Goal: Use online tool/utility: Utilize a website feature to perform a specific function

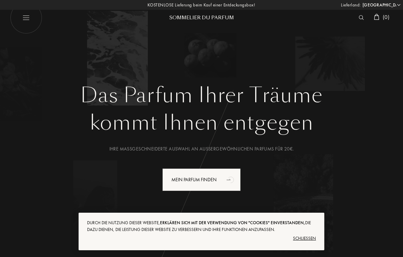
select select "DE"
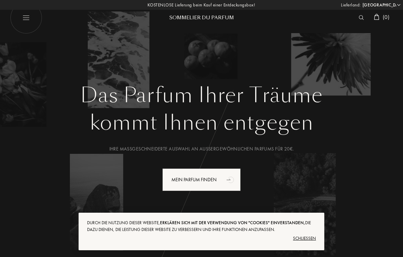
click at [311, 238] on div "Schließen" at bounding box center [201, 238] width 229 height 11
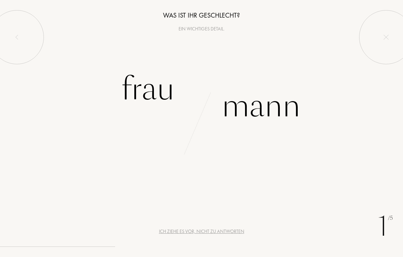
click at [276, 108] on div "Mann" at bounding box center [261, 106] width 79 height 46
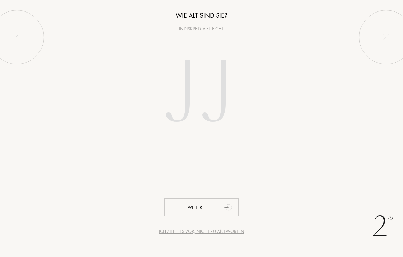
click at [203, 94] on input "number" at bounding box center [201, 94] width 145 height 117
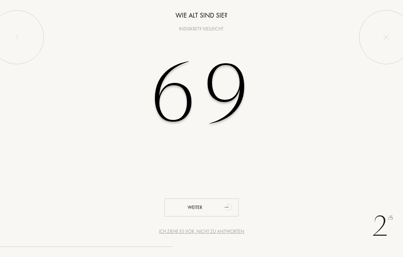
type input "69"
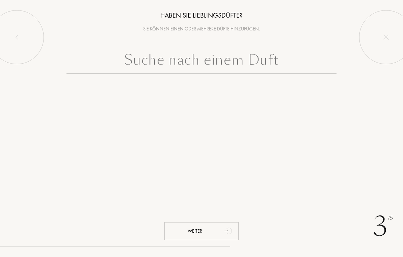
click at [202, 67] on input "text" at bounding box center [202, 61] width 270 height 24
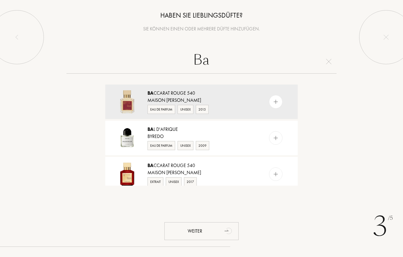
type input "Ba"
click at [223, 94] on div "Ba ccarat Rouge 540" at bounding box center [201, 93] width 107 height 7
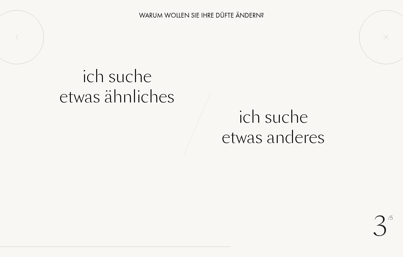
click at [129, 89] on div "Ich suche etwas ähnliches" at bounding box center [116, 86] width 115 height 41
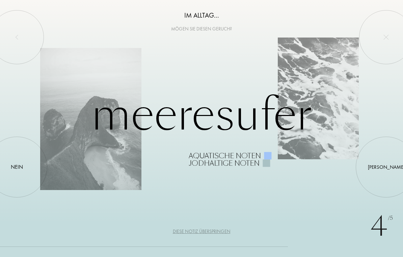
click at [17, 167] on div at bounding box center [17, 167] width 0 height 0
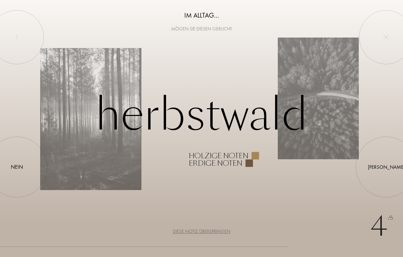
click at [386, 167] on div at bounding box center [386, 167] width 0 height 0
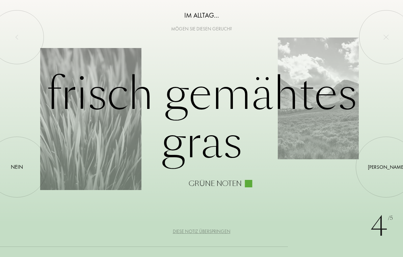
click at [386, 167] on div at bounding box center [386, 167] width 0 height 0
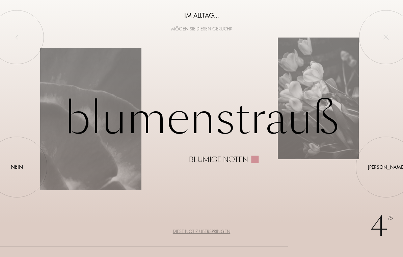
click at [17, 167] on div at bounding box center [17, 167] width 0 height 0
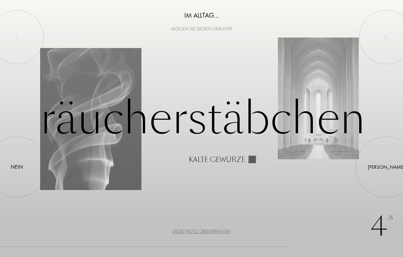
click at [386, 167] on div at bounding box center [386, 167] width 0 height 0
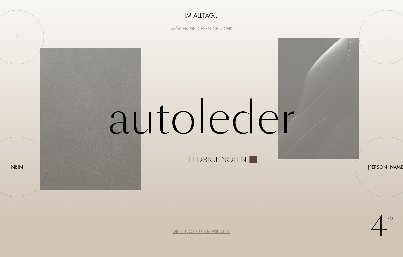
click at [386, 167] on div at bounding box center [386, 167] width 0 height 0
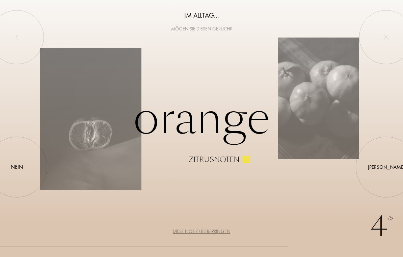
click at [386, 167] on div at bounding box center [386, 167] width 0 height 0
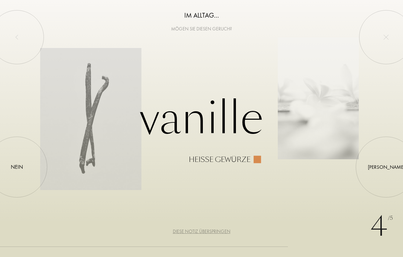
click at [17, 167] on div at bounding box center [17, 167] width 0 height 0
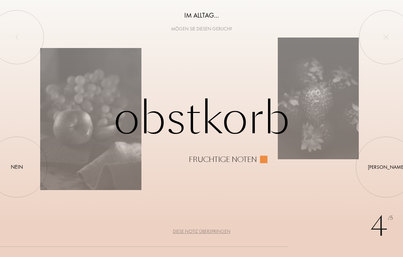
click at [386, 167] on div at bounding box center [386, 167] width 0 height 0
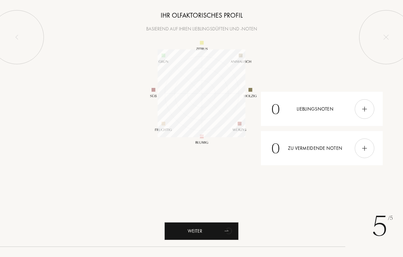
scroll to position [88, 88]
click at [206, 231] on div "Weiter" at bounding box center [201, 231] width 74 height 18
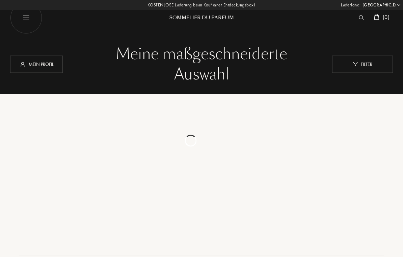
select select "DE"
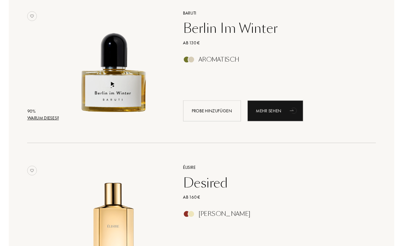
scroll to position [1079, 0]
